Goal: Information Seeking & Learning: Check status

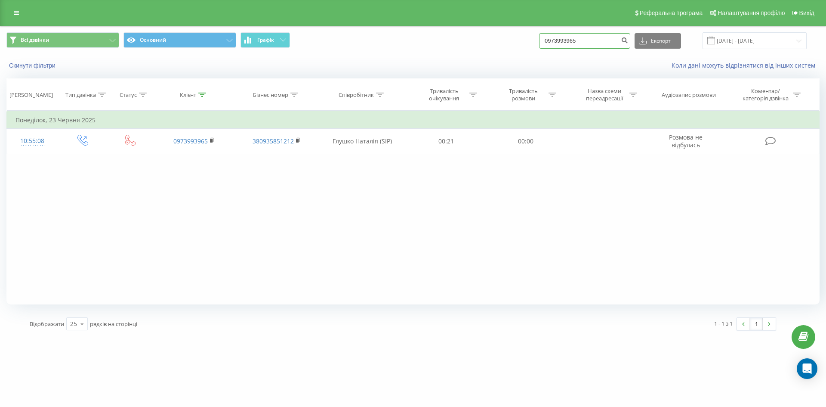
paste input "67488800"
type input "0674888005"
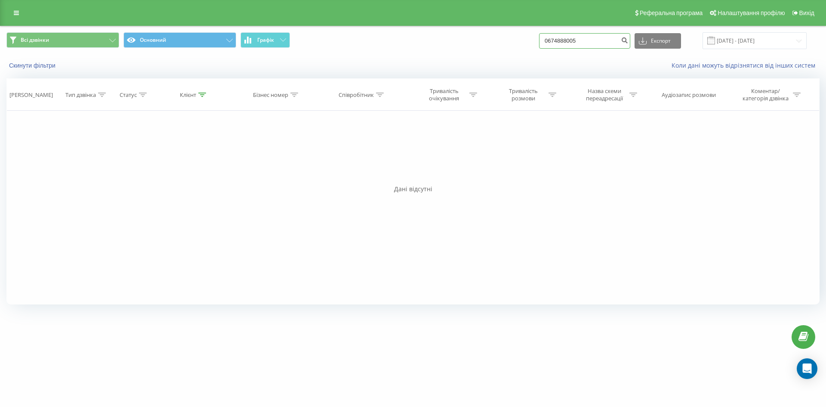
click at [594, 43] on input "0674888005" at bounding box center [584, 40] width 91 height 15
drag, startPoint x: 598, startPoint y: 39, endPoint x: 502, endPoint y: 39, distance: 95.5
click at [502, 39] on div "Всі дзвінки Основний Графік 0674888005 Експорт .csv .xls .xlsx 23.06.2025 - 23.…" at bounding box center [412, 40] width 813 height 17
click at [715, 39] on span at bounding box center [712, 41] width 8 height 8
click at [737, 39] on input "[DATE] - [DATE]" at bounding box center [755, 40] width 104 height 17
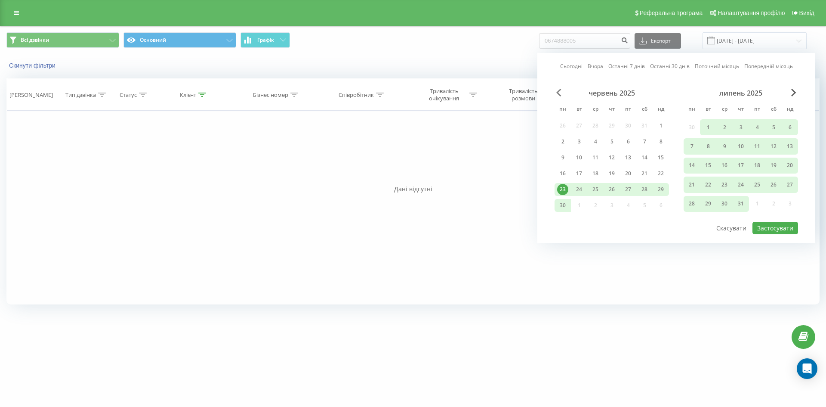
click at [556, 92] on span "Previous Month" at bounding box center [558, 93] width 5 height 8
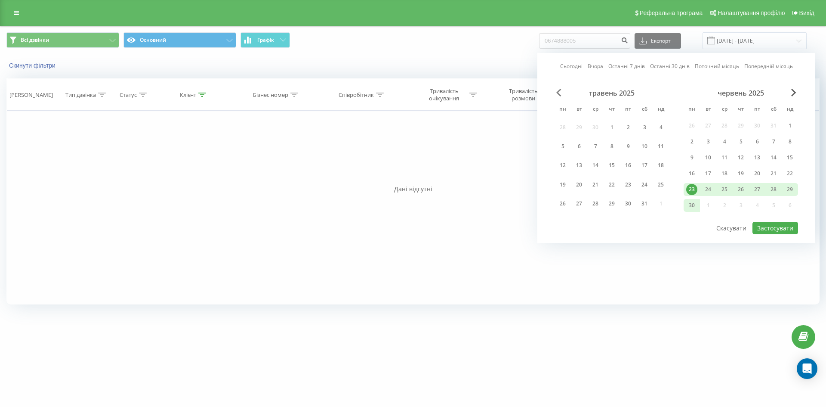
click at [560, 91] on span "Previous Month" at bounding box center [558, 93] width 5 height 8
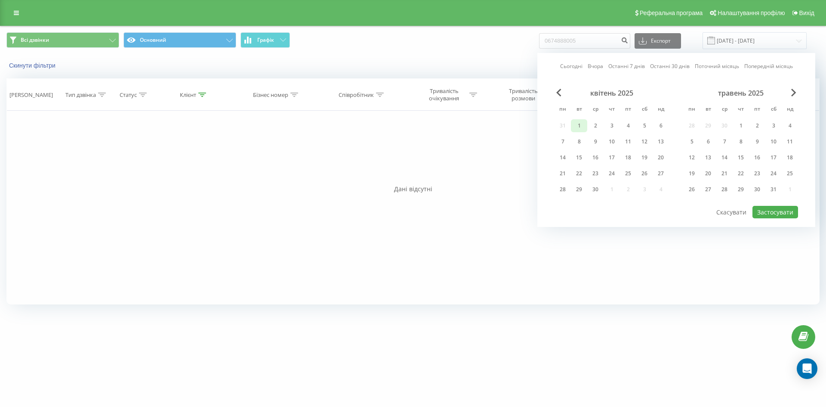
click at [583, 127] on div "1" at bounding box center [579, 125] width 11 height 11
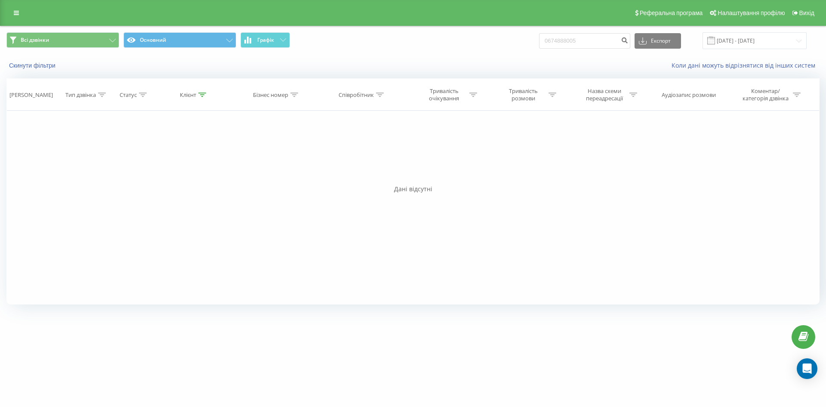
click at [546, 247] on div "Фільтрувати за умовою Дорівнює Введіть значення Скасувати OK Фільтрувати за умо…" at bounding box center [412, 208] width 813 height 194
drag, startPoint x: 597, startPoint y: 42, endPoint x: 480, endPoint y: 43, distance: 117.1
click at [480, 43] on div "Всі дзвінки Основний Графік 0674888005 Експорт .csv .xls .xlsx 23.06.2025 - 23.…" at bounding box center [412, 40] width 813 height 17
paste input "+380674409590"
click at [563, 41] on input "+380674409590" at bounding box center [584, 40] width 91 height 15
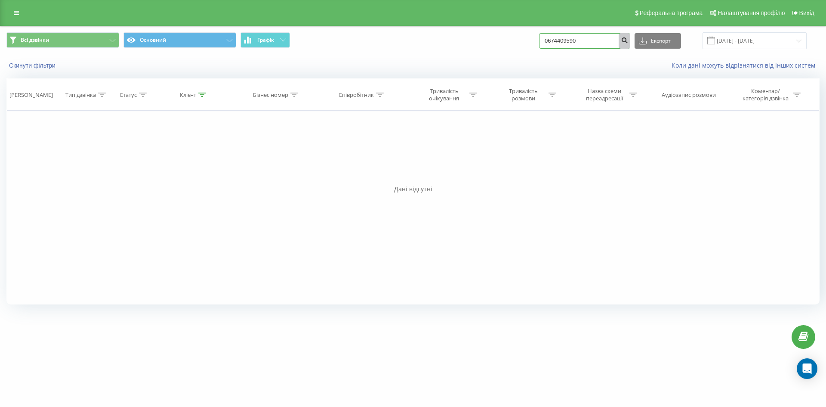
type input "0674409590"
click at [628, 40] on icon "submit" at bounding box center [624, 39] width 7 height 5
click at [797, 39] on input "[DATE] - [DATE]" at bounding box center [755, 40] width 104 height 17
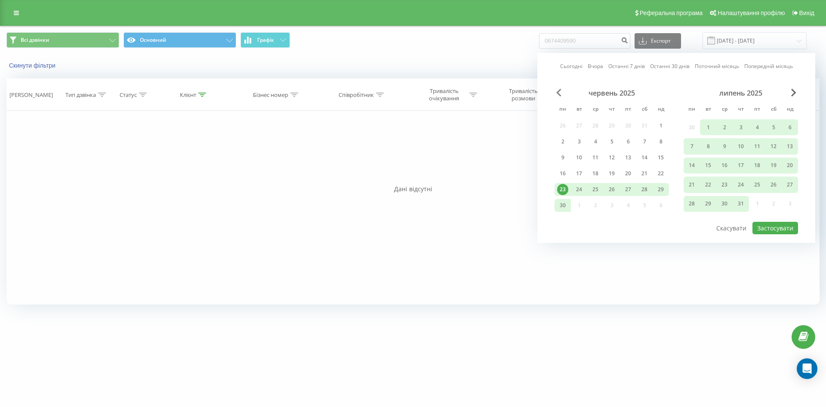
click at [559, 94] on span "Previous Month" at bounding box center [558, 93] width 5 height 8
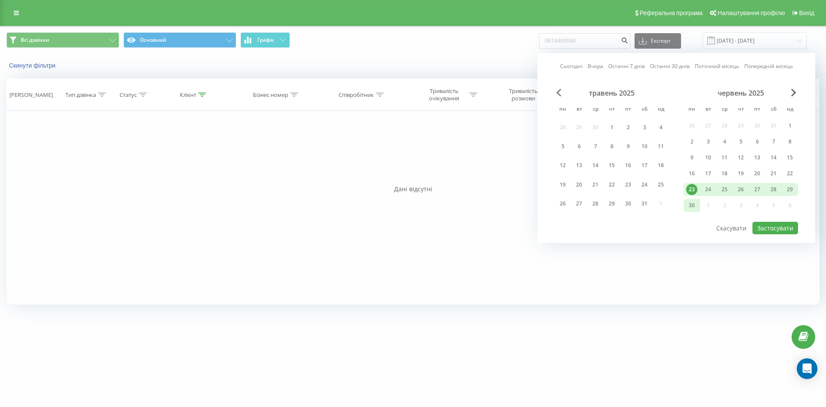
click at [559, 94] on span "Previous Month" at bounding box center [558, 93] width 5 height 8
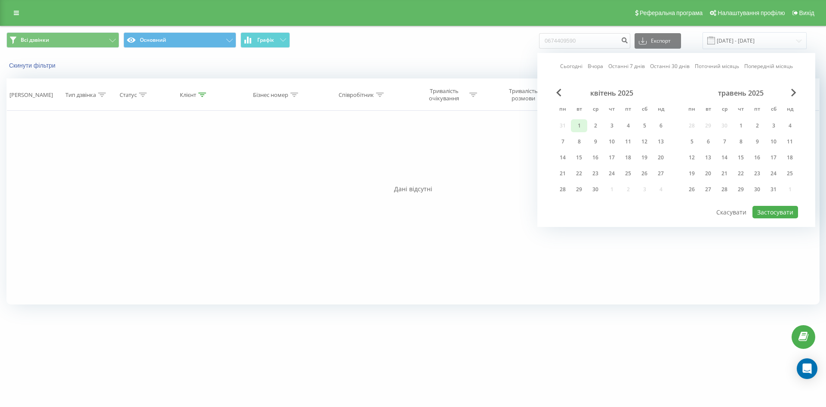
click at [579, 127] on div "1" at bounding box center [579, 125] width 11 height 11
click at [786, 210] on button "Застосувати" at bounding box center [776, 212] width 46 height 12
type input "01.04.2025 - 01.04.2025"
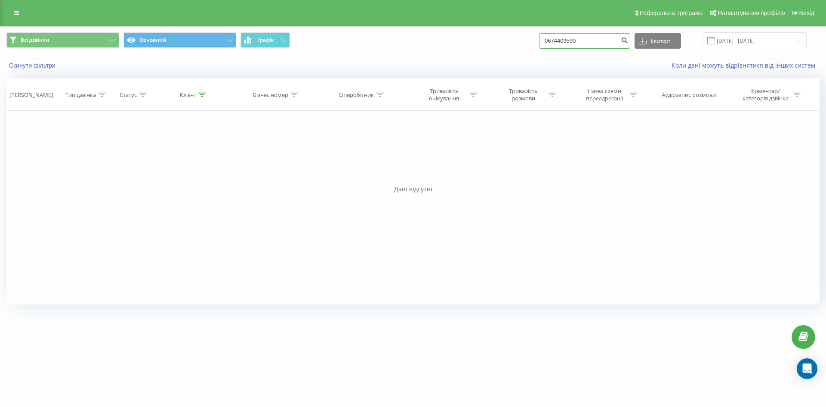
click at [594, 42] on input "0674409590" at bounding box center [584, 40] width 91 height 15
click at [596, 41] on input "0674409590" at bounding box center [584, 40] width 91 height 15
click at [628, 40] on icon "submit" at bounding box center [624, 39] width 7 height 5
